Goal: Task Accomplishment & Management: Complete application form

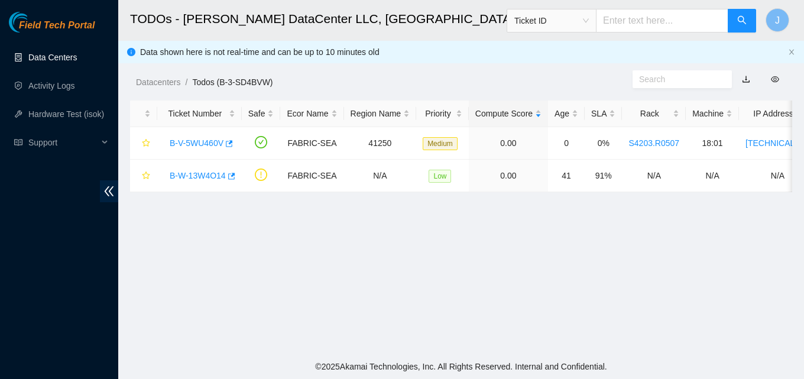
click at [59, 61] on link "Data Centers" at bounding box center [52, 57] width 48 height 9
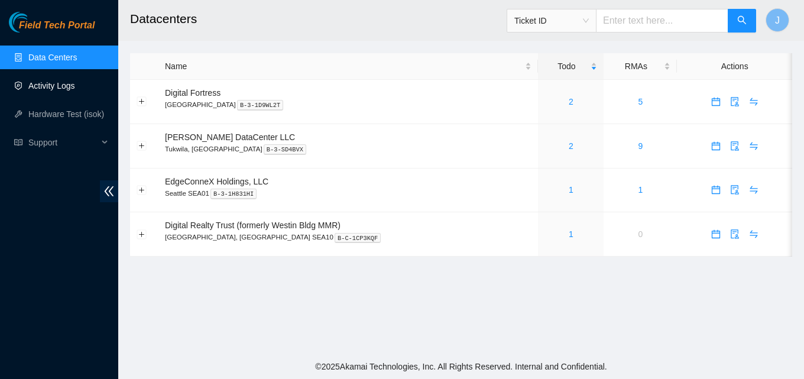
click at [62, 89] on link "Activity Logs" at bounding box center [51, 85] width 47 height 9
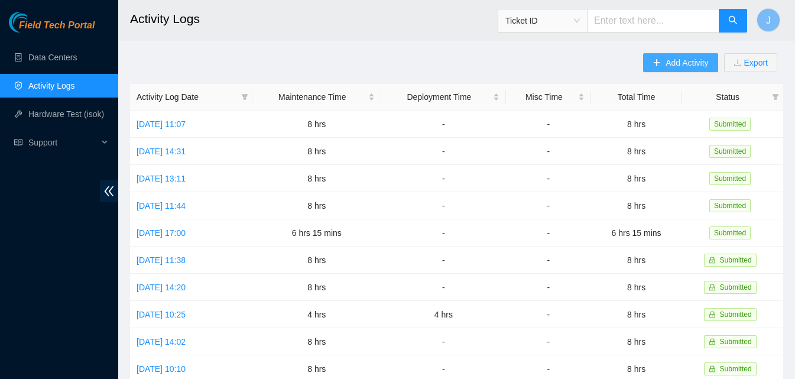
click at [715, 60] on button "Add Activity" at bounding box center [680, 62] width 74 height 19
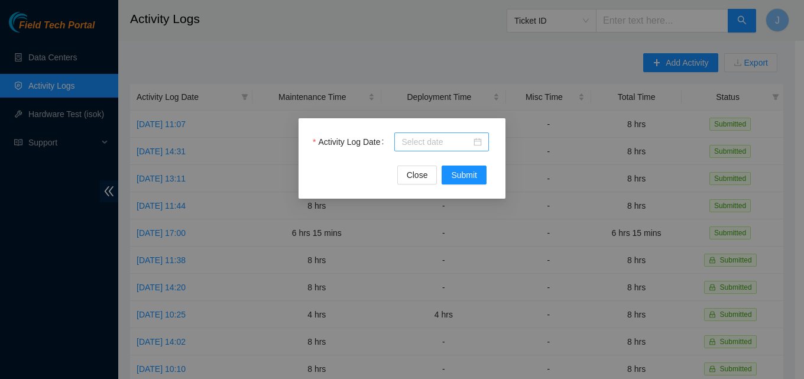
click at [457, 135] on div at bounding box center [441, 141] width 95 height 19
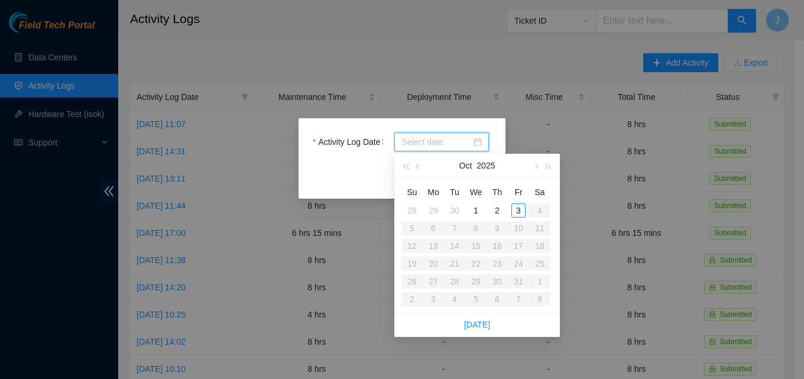
type input "2025-09-30"
type input "2025-10-03"
click at [517, 212] on div "3" at bounding box center [518, 210] width 14 height 14
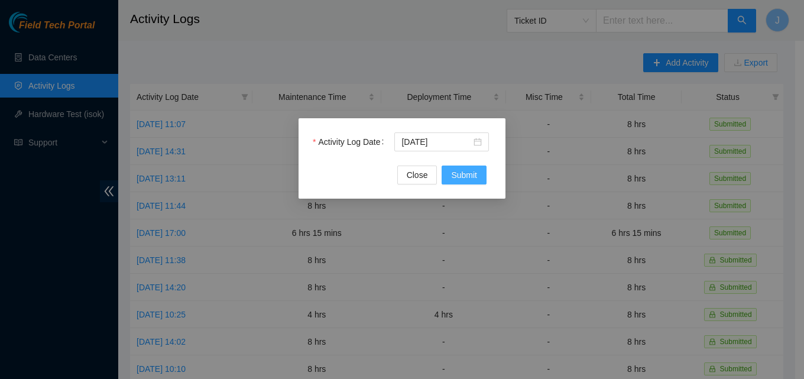
click at [474, 181] on button "Submit" at bounding box center [463, 174] width 45 height 19
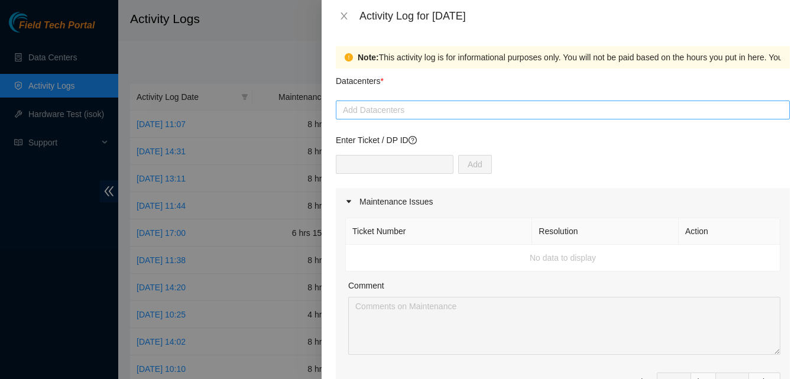
click at [423, 108] on div at bounding box center [563, 110] width 448 height 14
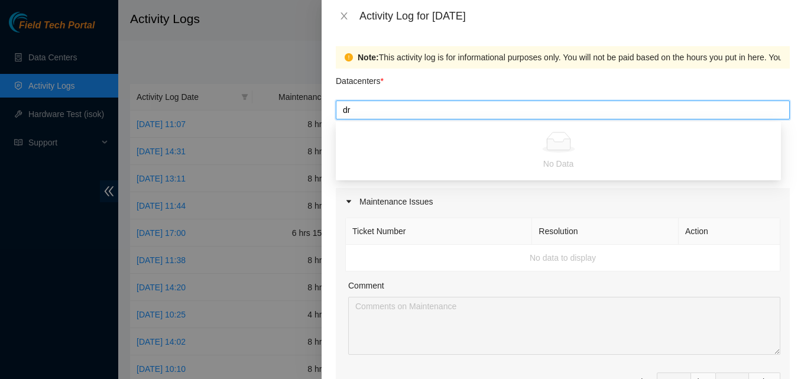
type input "d"
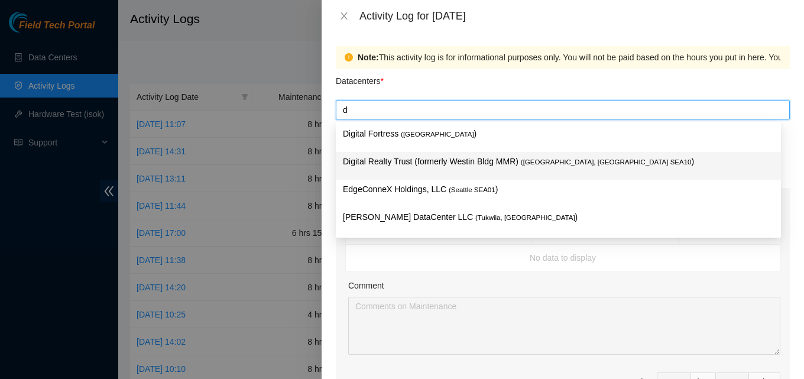
click at [431, 162] on p "Digital Realty Trust (formerly Westin Bldg MMR) ( Seattle, WA SEA10 )" at bounding box center [558, 162] width 431 height 14
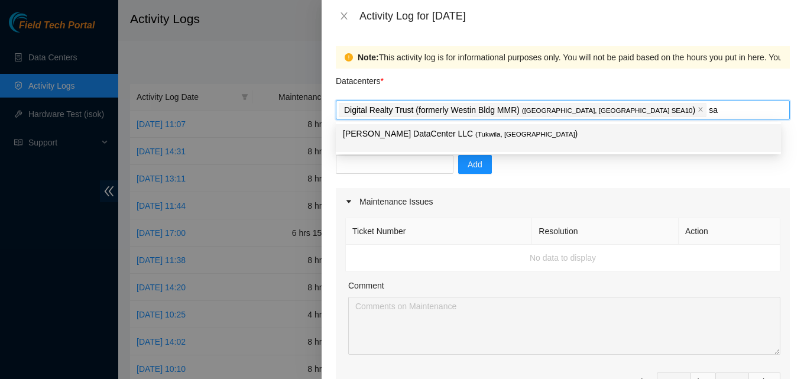
type input "sab"
click at [649, 115] on div "Digital Realty Trust (formerly Westin Bldg MMR) ( Seattle, WA SEA10 )" at bounding box center [563, 110] width 448 height 17
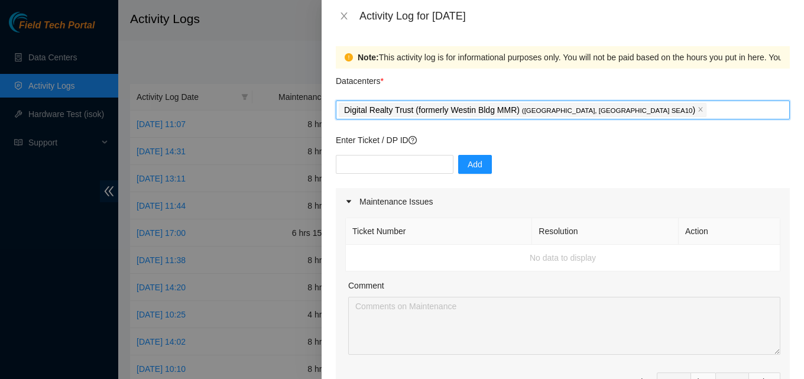
click at [649, 115] on div "Digital Realty Trust (formerly Westin Bldg MMR) ( Seattle, WA SEA10 )" at bounding box center [563, 110] width 448 height 17
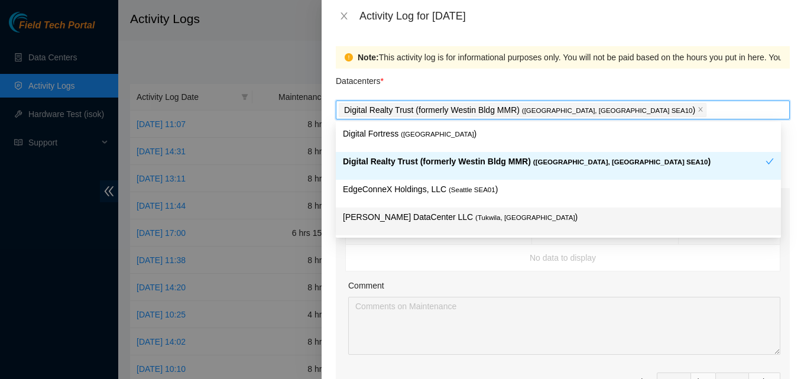
click at [487, 213] on p "Sabey DataCenter LLC ( Tukwila, WA )" at bounding box center [558, 217] width 431 height 14
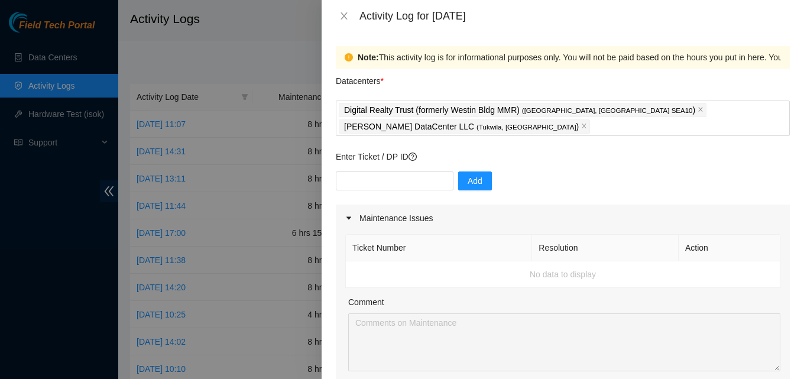
click at [712, 295] on div "Comment" at bounding box center [564, 304] width 432 height 18
click at [418, 171] on input "text" at bounding box center [395, 180] width 118 height 19
paste input "DP80934"
type input "DP80934"
click at [470, 174] on span "Add" at bounding box center [474, 180] width 15 height 13
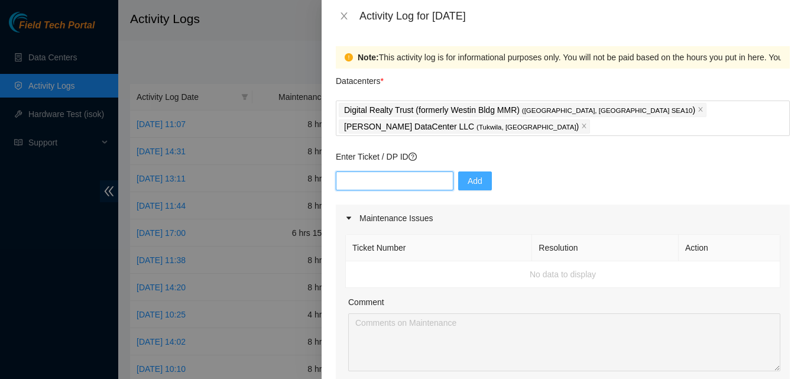
click at [406, 171] on input "text" at bounding box center [395, 180] width 118 height 19
paste input "DP80933"
click at [350, 171] on input "DP80933" at bounding box center [395, 180] width 118 height 19
click at [352, 171] on input "DP80933" at bounding box center [395, 180] width 118 height 19
type input "DP-80933"
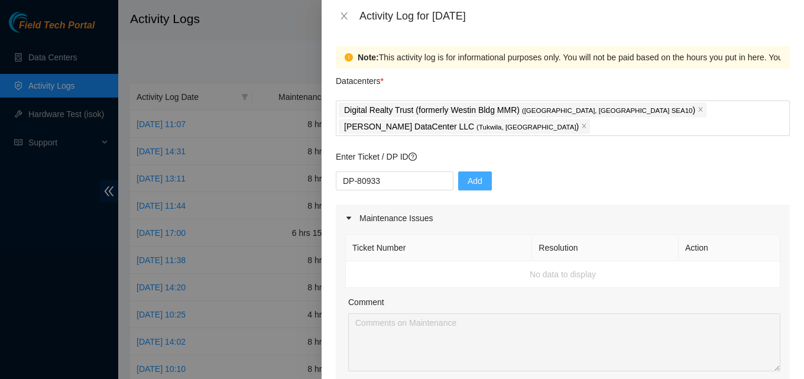
click at [476, 171] on button "Add" at bounding box center [475, 180] width 34 height 19
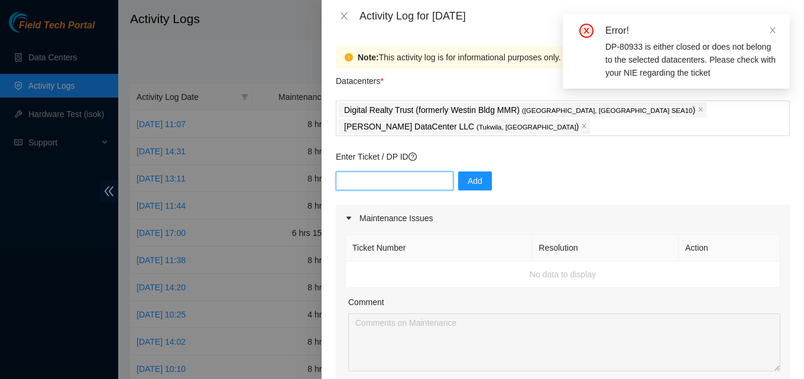
click at [421, 171] on input "text" at bounding box center [395, 180] width 118 height 19
paste input "DP80933"
type input "DP80933"
click at [467, 174] on span "Add" at bounding box center [474, 180] width 15 height 13
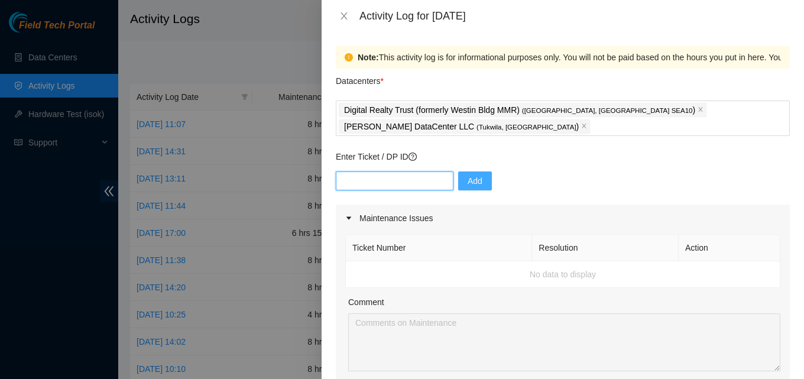
click at [438, 171] on input "text" at bounding box center [395, 180] width 118 height 19
paste input "B-W-13LBILL"
type input "B-W-13LBILL"
click at [397, 171] on input "text" at bounding box center [395, 180] width 118 height 19
paste input "B-W-13W4O14"
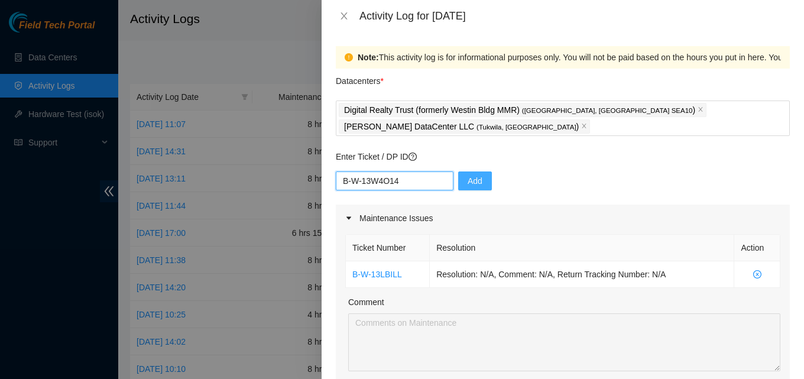
type input "B-W-13W4O14"
click at [467, 174] on span "Add" at bounding box center [474, 180] width 15 height 13
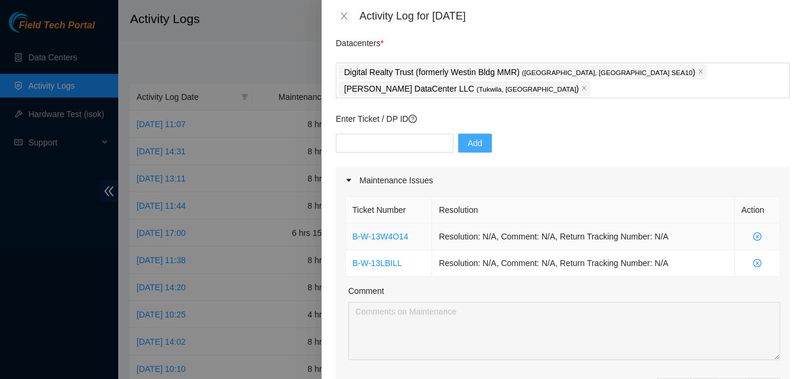
scroll to position [118, 0]
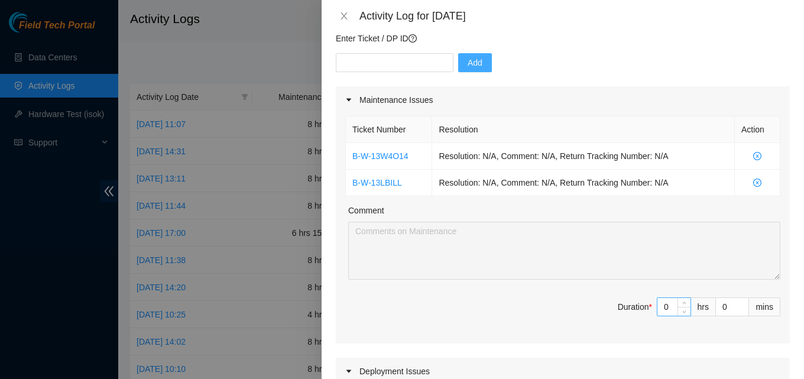
click at [667, 297] on div "0" at bounding box center [673, 306] width 34 height 19
click at [667, 298] on input "0" at bounding box center [673, 307] width 33 height 18
type input "8"
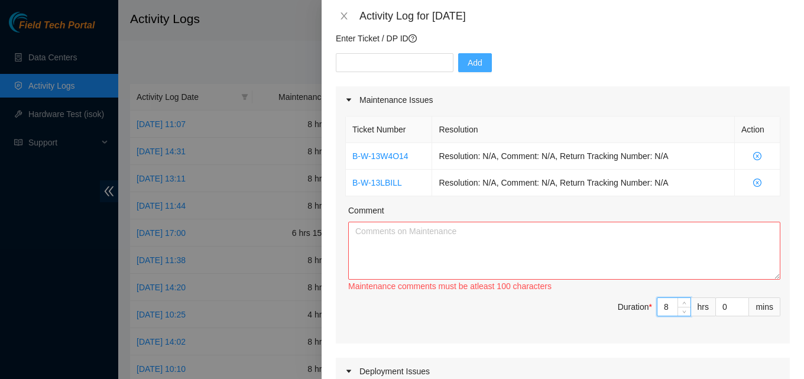
type input "8"
click at [551, 243] on textarea "Comment" at bounding box center [564, 251] width 432 height 58
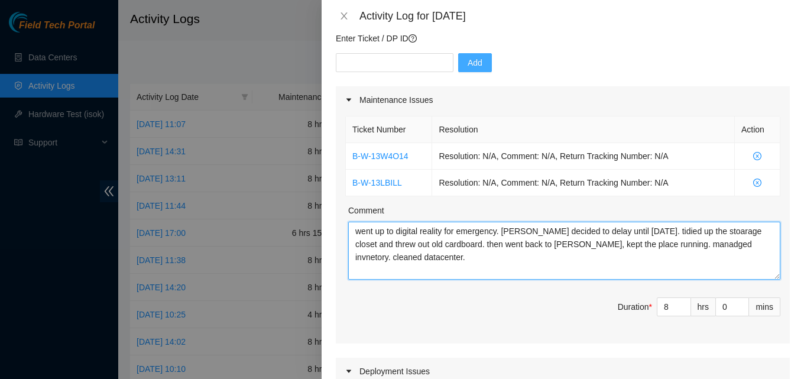
click at [468, 255] on textarea "went up to digital reality for emergency. NIEs decided to delay until monday. t…" at bounding box center [564, 251] width 432 height 58
type textarea "went up to digital reality for emergency. NIEs decided to delay until monday. t…"
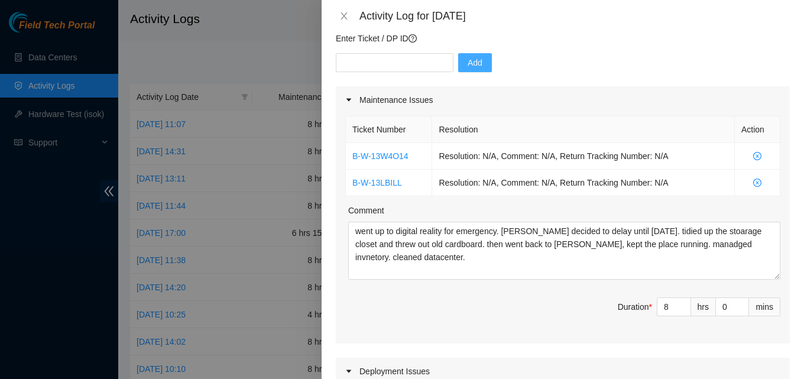
click at [434, 297] on span "Duration * 8 hrs 0 mins" at bounding box center [562, 313] width 435 height 33
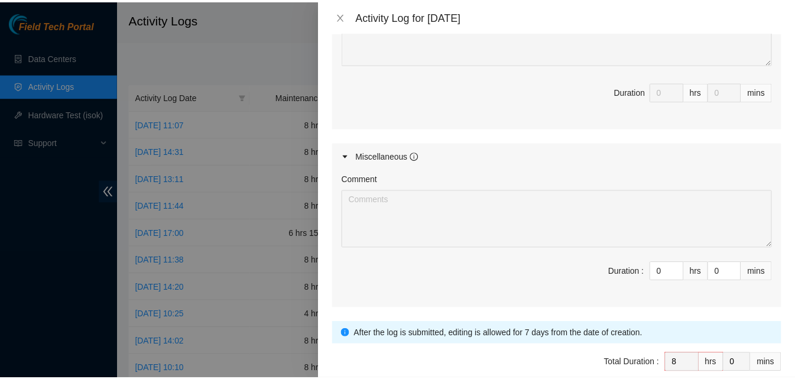
scroll to position [620, 0]
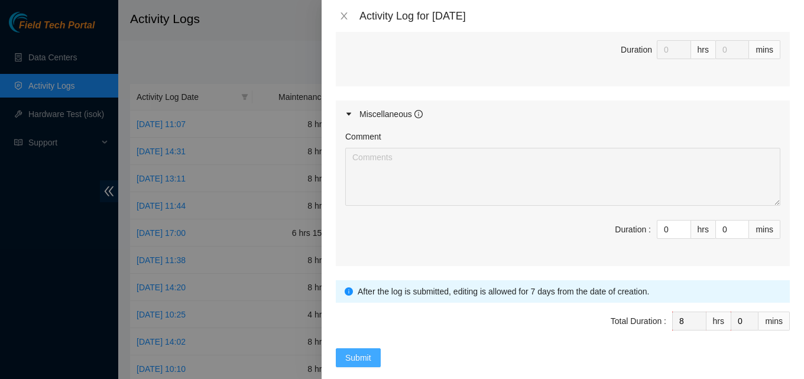
click at [367, 351] on span "Submit" at bounding box center [358, 357] width 26 height 13
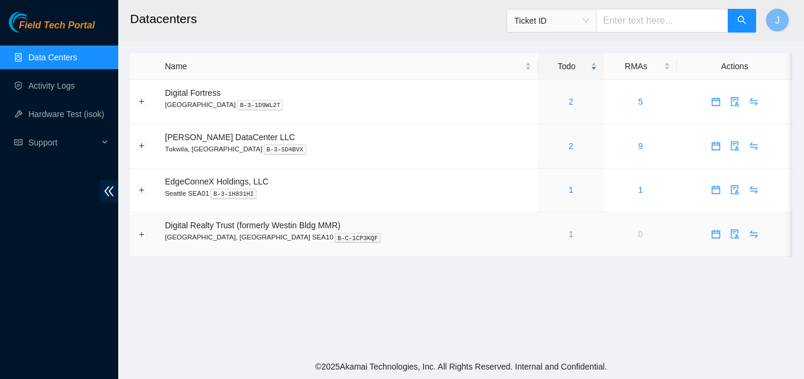
click at [568, 235] on link "1" at bounding box center [570, 233] width 5 height 9
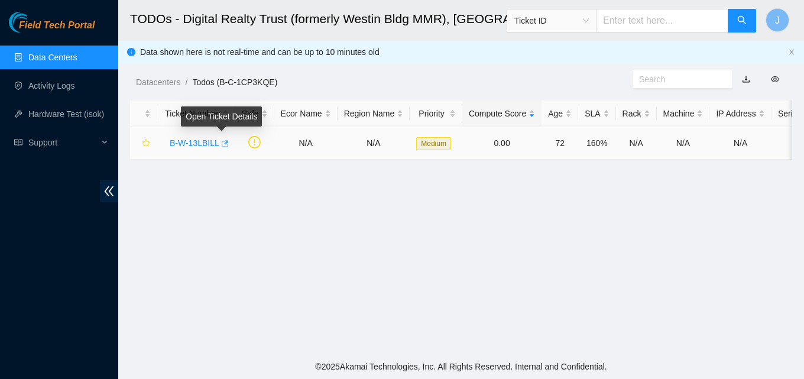
click at [220, 146] on icon "button" at bounding box center [224, 143] width 8 height 8
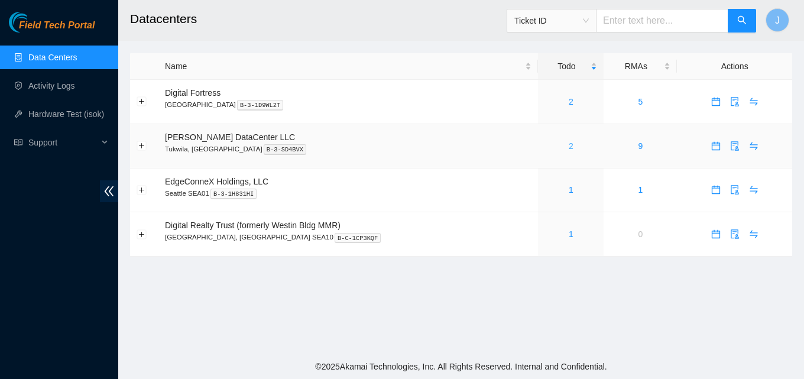
click at [568, 145] on link "2" at bounding box center [570, 145] width 5 height 9
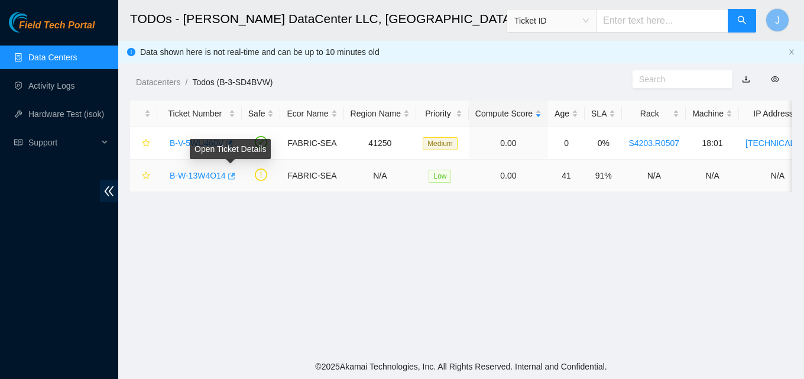
click at [229, 177] on icon "button" at bounding box center [230, 176] width 8 height 8
